Goal: Find specific fact: Find contact information

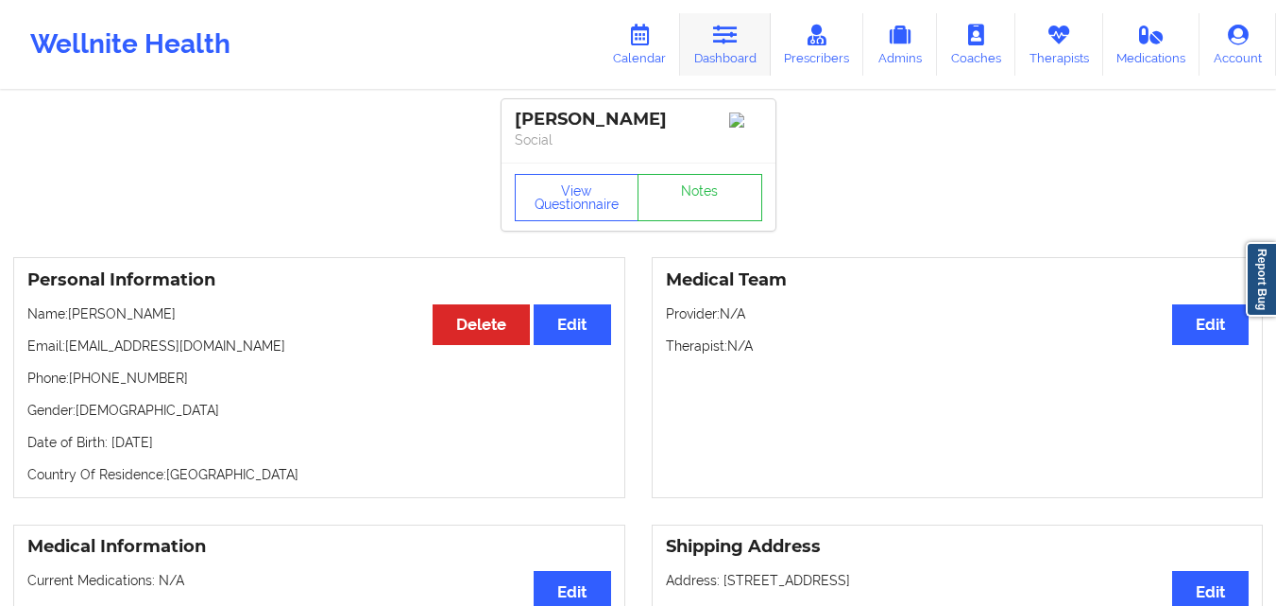
click at [758, 56] on link "Dashboard" at bounding box center [725, 44] width 91 height 62
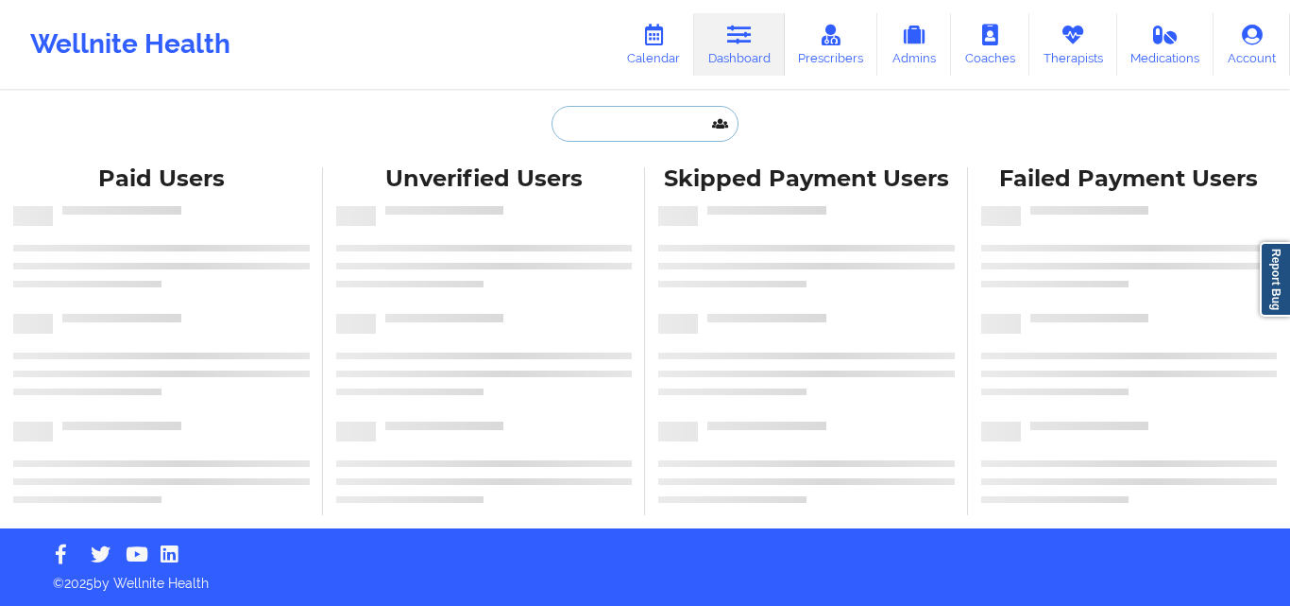
click at [606, 128] on input "text" at bounding box center [645, 124] width 187 height 36
paste input "[PERSON_NAME]"
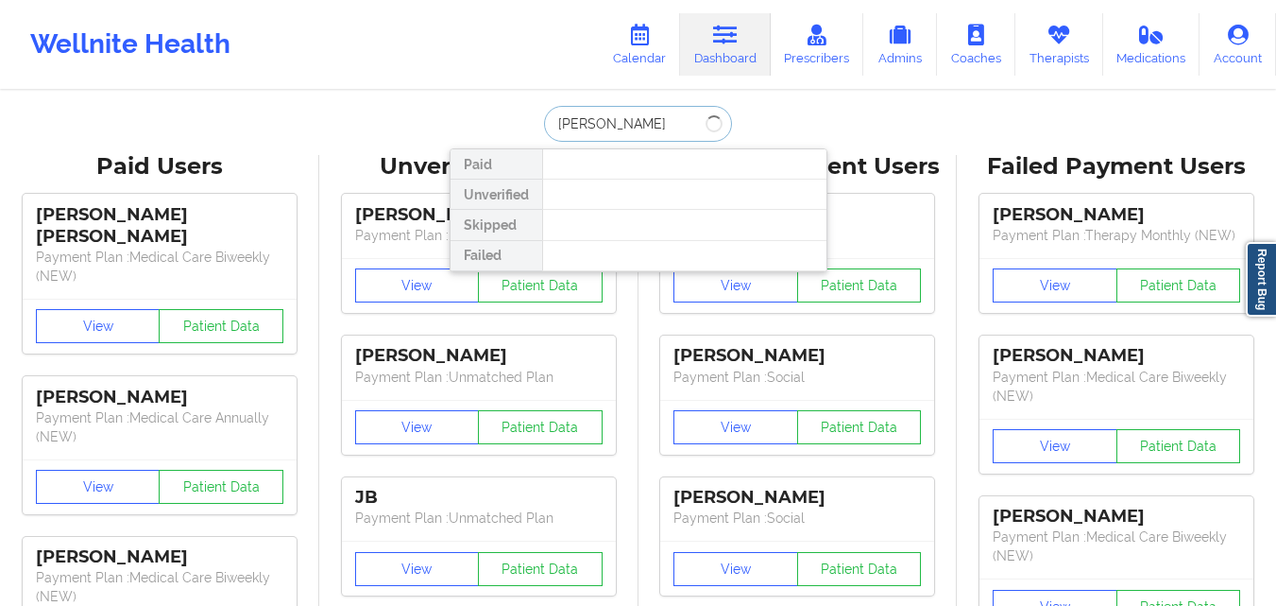
type input "[PERSON_NAME]"
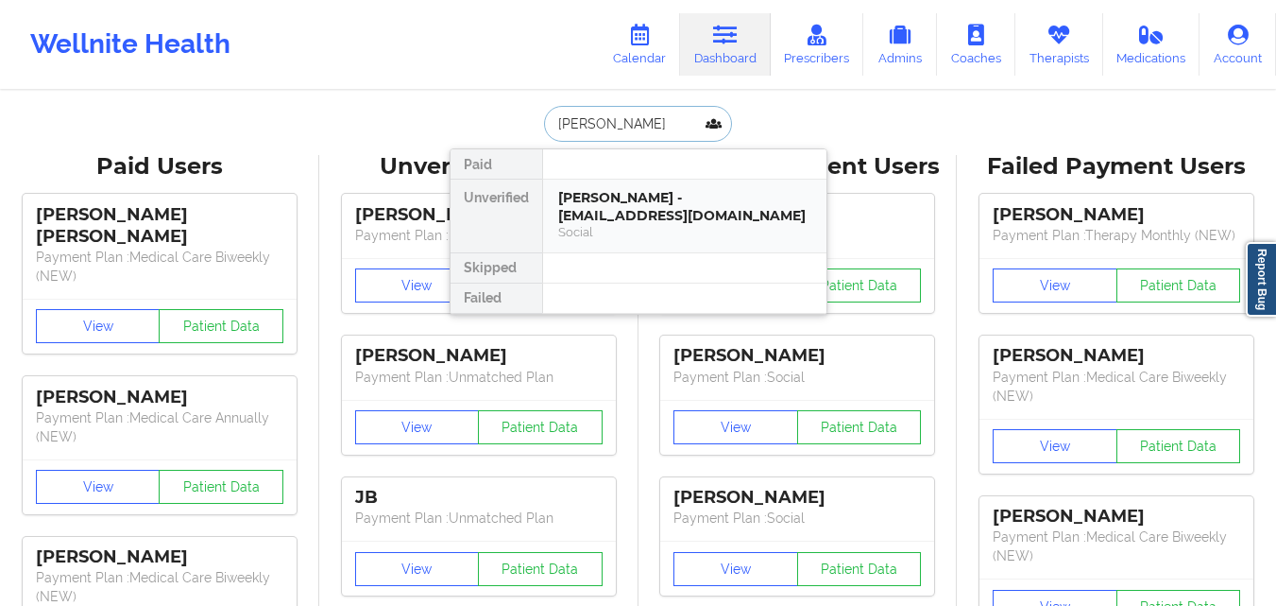
click at [683, 215] on div "[PERSON_NAME] - [EMAIL_ADDRESS][DOMAIN_NAME]" at bounding box center [684, 206] width 253 height 35
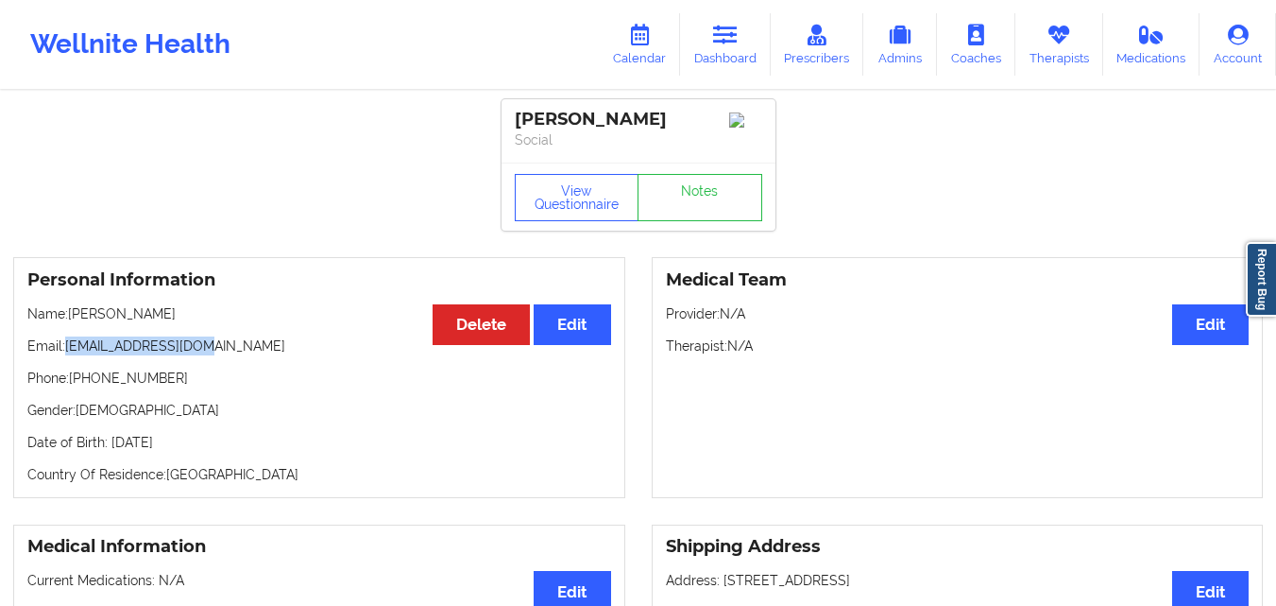
drag, startPoint x: 68, startPoint y: 350, endPoint x: 206, endPoint y: 345, distance: 138.0
click at [206, 345] on p "Email: [EMAIL_ADDRESS][DOMAIN_NAME]" at bounding box center [319, 345] width 584 height 19
copy p "[EMAIL_ADDRESS][DOMAIN_NAME]"
